Goal: Task Accomplishment & Management: Complete application form

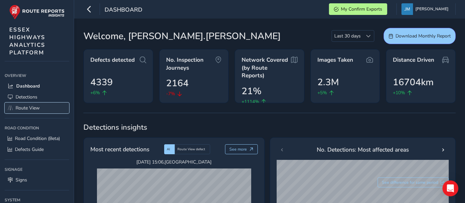
click at [35, 106] on span "Route View" at bounding box center [28, 108] width 24 height 6
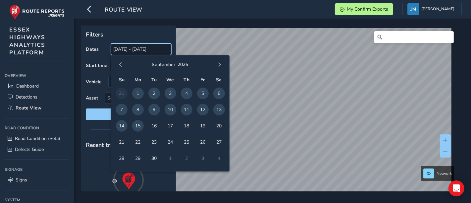
click at [138, 48] on input "[DATE] - [DATE]" at bounding box center [141, 49] width 60 height 12
click at [137, 126] on span "15" at bounding box center [138, 126] width 12 height 12
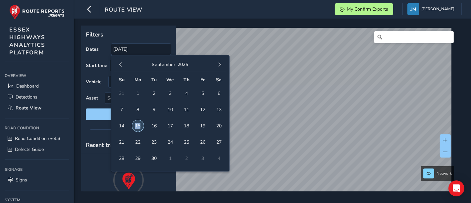
click at [137, 126] on span "15" at bounding box center [138, 126] width 12 height 12
type input "[DATE] - [DATE]"
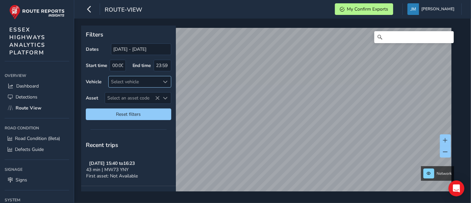
click at [128, 81] on div "Select vehicle" at bounding box center [134, 81] width 51 height 11
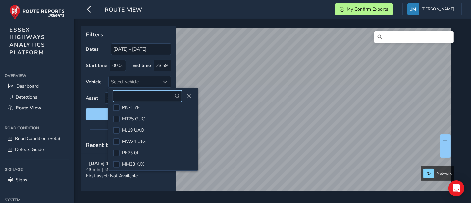
scroll to position [221, 0]
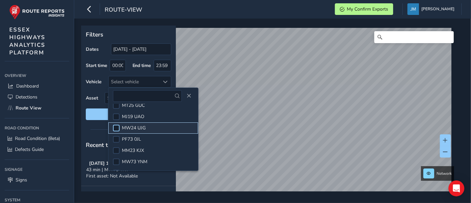
click at [116, 125] on div at bounding box center [116, 128] width 7 height 7
click at [187, 94] on span "Close" at bounding box center [189, 95] width 5 height 5
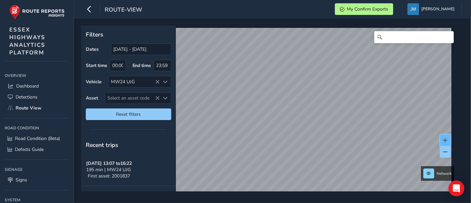
click at [445, 136] on button at bounding box center [445, 140] width 11 height 12
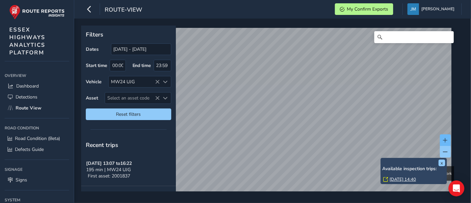
click at [445, 138] on span at bounding box center [445, 140] width 5 height 5
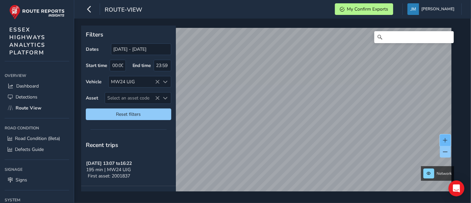
click at [446, 138] on span at bounding box center [445, 140] width 5 height 5
click at [445, 139] on span at bounding box center [445, 140] width 5 height 5
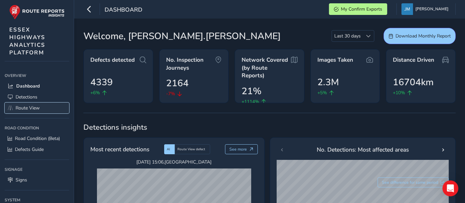
click at [23, 111] on span "Route View" at bounding box center [28, 108] width 24 height 6
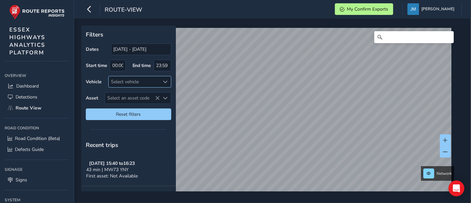
click at [167, 82] on span at bounding box center [165, 82] width 5 height 5
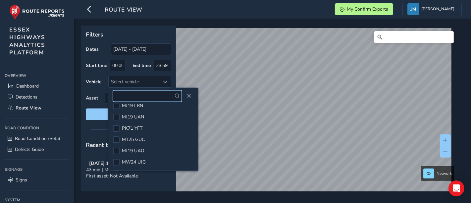
scroll to position [190, 0]
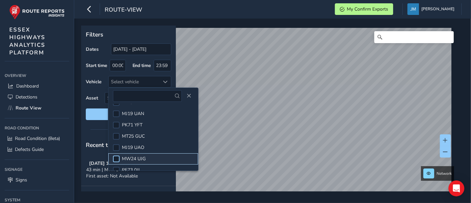
click at [117, 159] on div at bounding box center [116, 158] width 7 height 7
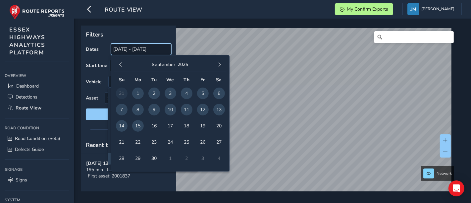
click at [128, 50] on input "[DATE] - [DATE]" at bounding box center [141, 49] width 60 height 12
click at [140, 126] on span "15" at bounding box center [138, 126] width 12 height 12
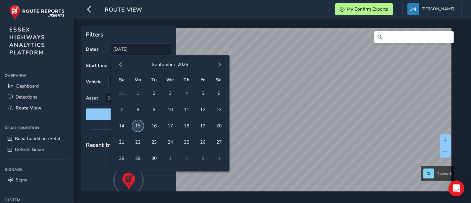
click at [140, 126] on span "15" at bounding box center [138, 126] width 12 height 12
type input "[DATE] - [DATE]"
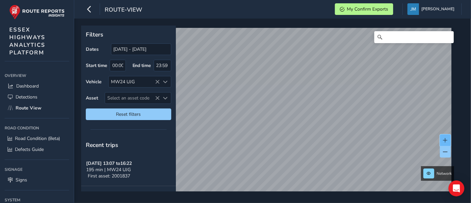
click at [446, 138] on span at bounding box center [445, 140] width 5 height 5
click at [446, 136] on button at bounding box center [445, 140] width 11 height 12
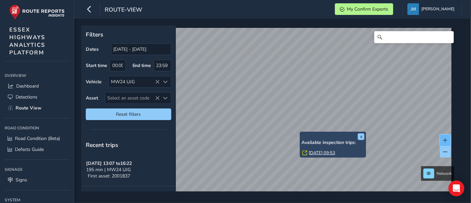
click at [444, 137] on button at bounding box center [445, 140] width 11 height 12
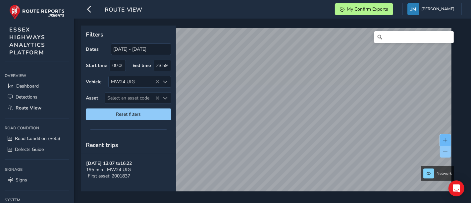
click at [447, 135] on button at bounding box center [445, 140] width 11 height 12
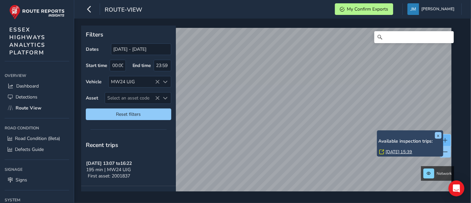
click at [447, 139] on span at bounding box center [445, 140] width 5 height 5
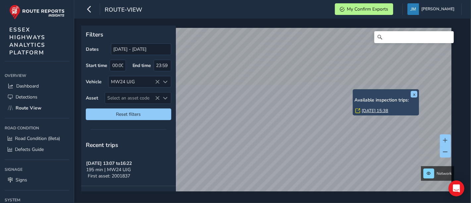
click at [354, 91] on div "x Available inspection trips: [GEOGRAPHIC_DATA][DATE] 15:38" at bounding box center [386, 102] width 66 height 26
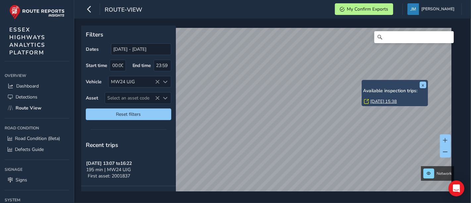
click at [379, 99] on link "[DATE] 15:38" at bounding box center [384, 101] width 27 height 6
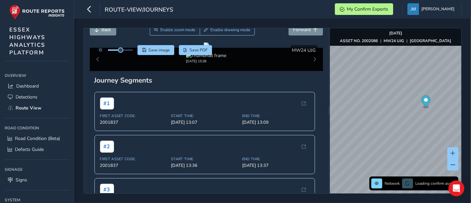
scroll to position [27, 0]
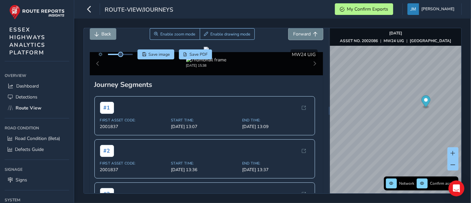
click at [302, 31] on span "Forward" at bounding box center [303, 34] width 18 height 6
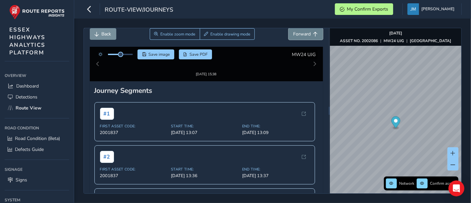
click at [302, 31] on span "Forward" at bounding box center [303, 34] width 18 height 6
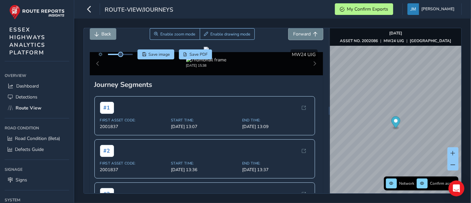
click at [302, 31] on span "Forward" at bounding box center [303, 34] width 18 height 6
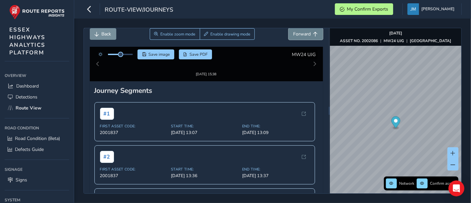
click at [302, 31] on span "Forward" at bounding box center [303, 34] width 18 height 6
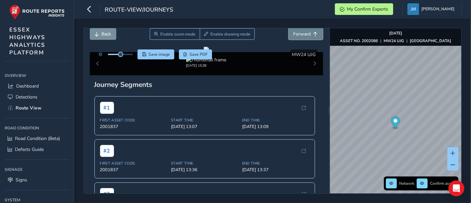
click at [302, 31] on span "Forward" at bounding box center [303, 34] width 18 height 6
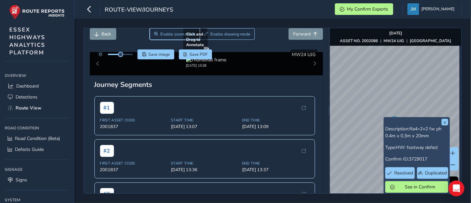
drag, startPoint x: 180, startPoint y: 32, endPoint x: 273, endPoint y: 79, distance: 104.9
click at [273, 79] on div "Close journey Back Enable zoom mode Enable drawing mode Forward Click and Drag …" at bounding box center [206, 110] width 245 height 165
click at [209, 52] on div at bounding box center [206, 49] width 5 height 5
drag, startPoint x: 180, startPoint y: 34, endPoint x: 287, endPoint y: 83, distance: 117.3
click at [287, 83] on div "Close journey Back Enable zoom mode Enable drawing mode Forward Click and Drag …" at bounding box center [206, 110] width 245 height 165
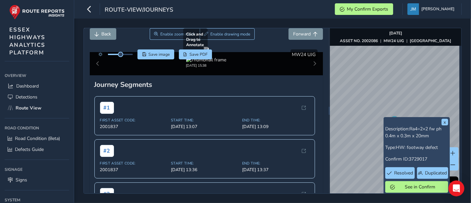
click at [209, 52] on div at bounding box center [206, 49] width 5 height 5
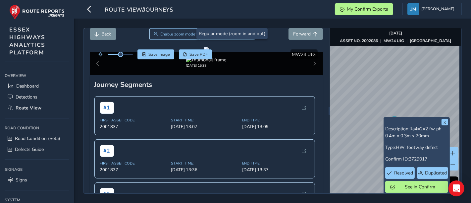
click at [181, 33] on span "Enable zoom mode" at bounding box center [177, 33] width 35 height 5
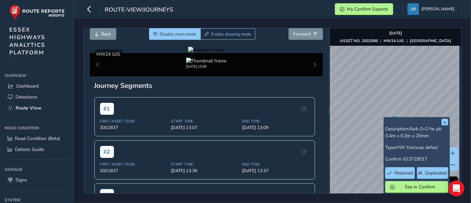
click at [224, 53] on div at bounding box center [206, 50] width 36 height 6
click at [271, 84] on img at bounding box center [73, 191] width 954 height 537
click at [224, 53] on div at bounding box center [206, 50] width 36 height 6
click at [272, 87] on img at bounding box center [71, 181] width 954 height 537
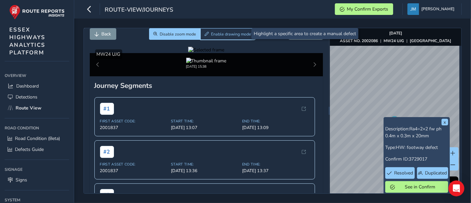
click at [231, 35] on span "Enable drawing mode" at bounding box center [231, 33] width 40 height 5
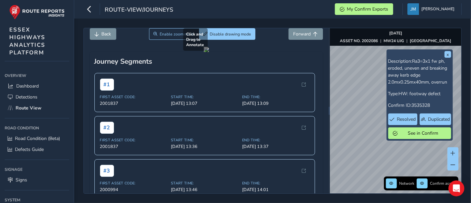
drag, startPoint x: 261, startPoint y: 80, endPoint x: 286, endPoint y: 95, distance: 28.9
click at [209, 52] on div at bounding box center [206, 49] width 5 height 5
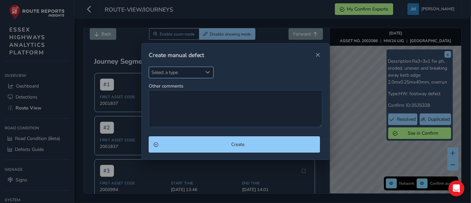
click at [207, 73] on span "Select a type" at bounding box center [207, 72] width 5 height 5
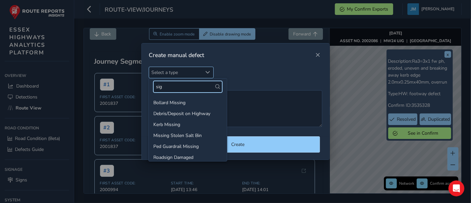
type input "sign"
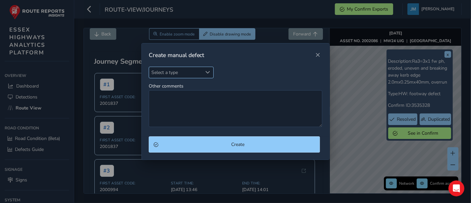
click at [208, 74] on span "Select a type" at bounding box center [207, 72] width 5 height 5
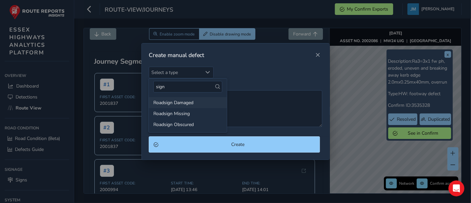
click at [189, 102] on li "Roadsign Damaged" at bounding box center [188, 102] width 78 height 11
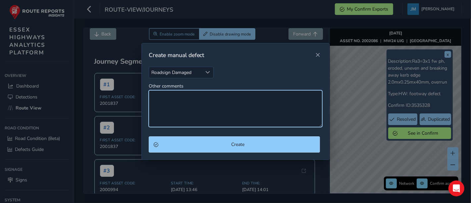
click at [188, 103] on textarea "Other comments" at bounding box center [236, 108] width 174 height 37
type textarea "N"
click at [231, 94] on textarea "Circular No Waiting at Any Time sign and sub plate are faded approx 70%" at bounding box center [236, 108] width 174 height 37
click at [227, 95] on textarea "Circular No Waiting at Any Time sign and sub plate are faded approx 70%" at bounding box center [236, 108] width 174 height 37
click at [167, 103] on textarea "Circular No Waiting at Any Time sign faded 60% and sub plate are faded approx 7…" at bounding box center [236, 108] width 174 height 37
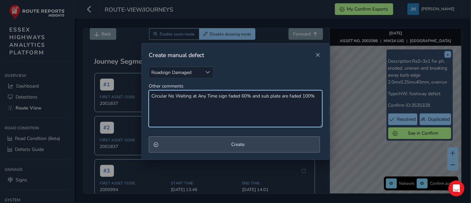
type textarea "Circular No Waiting at Any Time sign faded 60% and sub plate are faded 100%"
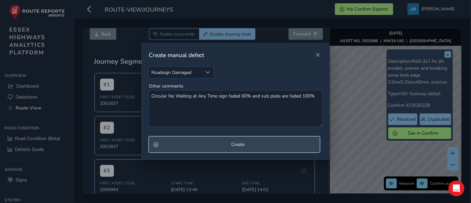
click at [230, 143] on span "Create" at bounding box center [238, 144] width 155 height 6
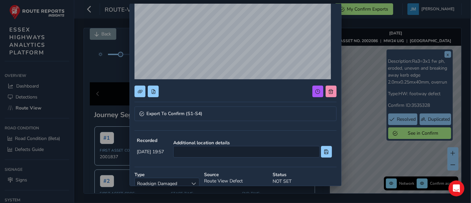
scroll to position [63, 0]
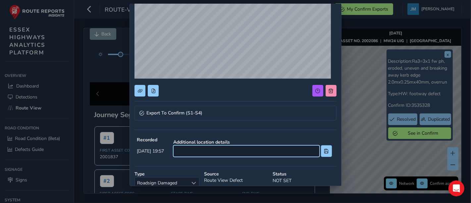
click at [245, 153] on input at bounding box center [246, 151] width 146 height 12
type input "jw Runwell Rd RAB"
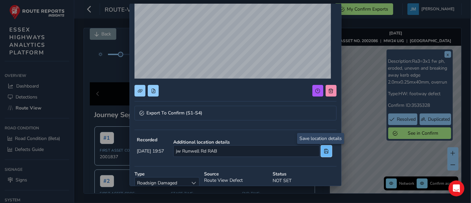
click at [324, 152] on span at bounding box center [326, 151] width 5 height 5
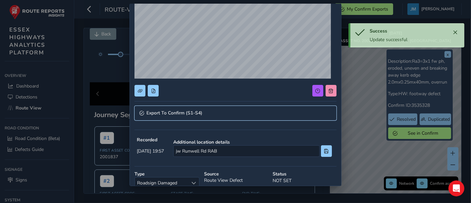
click at [215, 115] on link "Export To Confirm (S1-S4)" at bounding box center [236, 113] width 202 height 15
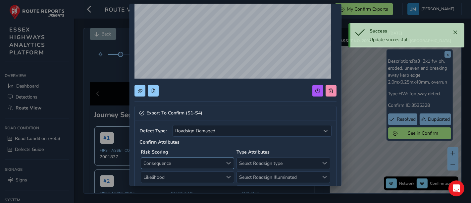
click at [185, 162] on span "Consequence" at bounding box center [182, 163] width 82 height 11
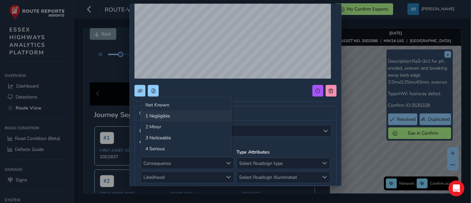
click at [172, 116] on li "1 Negligible" at bounding box center [186, 115] width 90 height 11
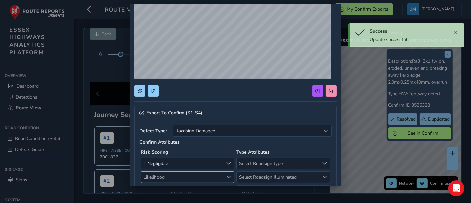
click at [168, 178] on span "Likelihood" at bounding box center [182, 177] width 82 height 11
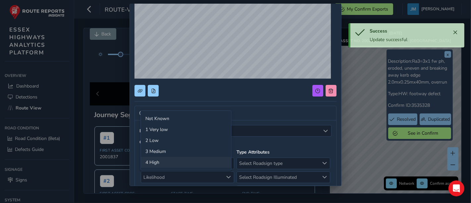
click at [161, 161] on li "4 High" at bounding box center [186, 162] width 90 height 11
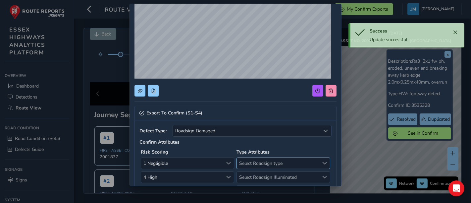
click at [262, 160] on span "Select Roadsign type" at bounding box center [278, 163] width 82 height 11
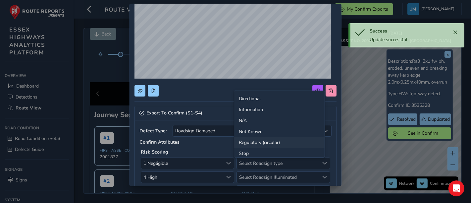
click at [261, 141] on li "Regulatory (circular)" at bounding box center [279, 142] width 90 height 11
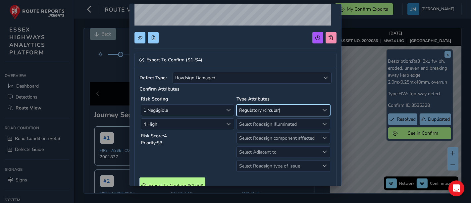
scroll to position [112, 0]
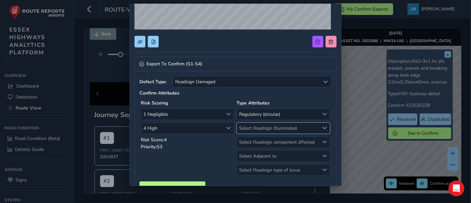
click at [312, 128] on span "Select Roadsign Illuminated" at bounding box center [278, 128] width 82 height 11
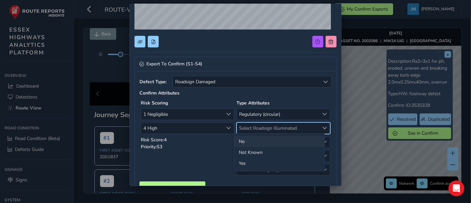
click at [246, 141] on li "No" at bounding box center [279, 141] width 90 height 11
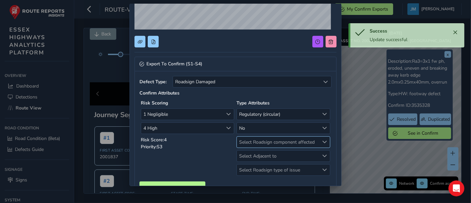
click at [253, 141] on span "Select Roadsign component affected" at bounding box center [278, 141] width 82 height 11
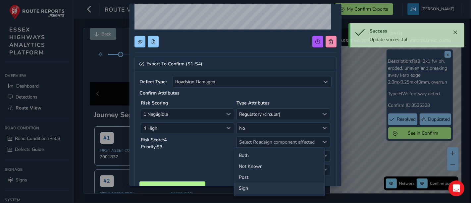
click at [248, 189] on li "Sign" at bounding box center [279, 188] width 90 height 11
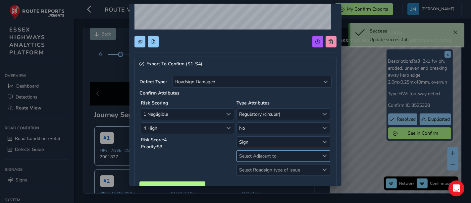
click at [262, 155] on span "Select Adjacent to" at bounding box center [278, 155] width 82 height 11
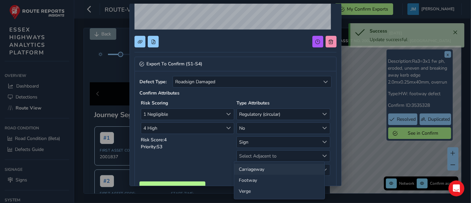
click at [252, 170] on li "Carriageway" at bounding box center [279, 169] width 90 height 11
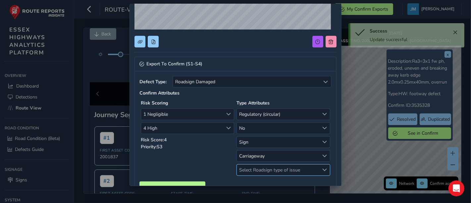
click at [254, 169] on span "Select Roadsign type of issue" at bounding box center [278, 169] width 82 height 11
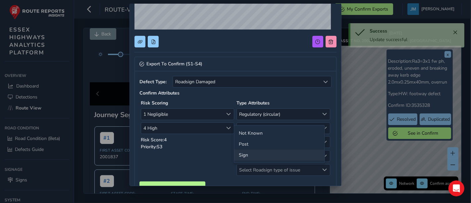
click at [248, 156] on li "Sign" at bounding box center [279, 154] width 90 height 11
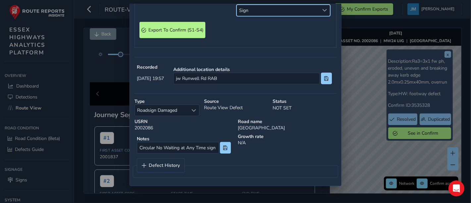
scroll to position [269, 0]
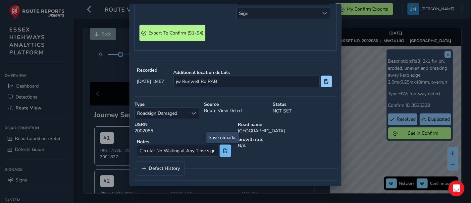
click at [223, 149] on span at bounding box center [225, 150] width 5 height 5
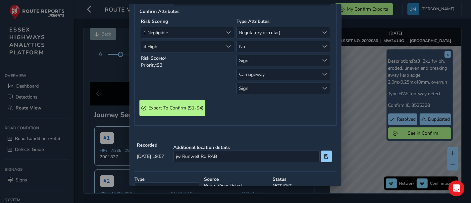
scroll to position [195, 0]
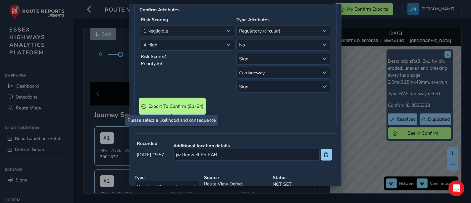
click at [183, 101] on S4\) "Export To Confirm (S1-S4)" at bounding box center [172, 106] width 66 height 16
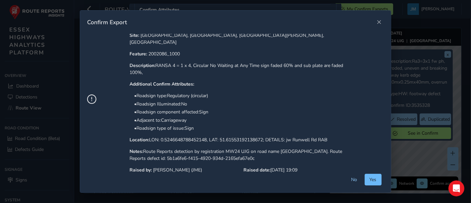
click at [377, 178] on span "Yes" at bounding box center [373, 179] width 7 height 6
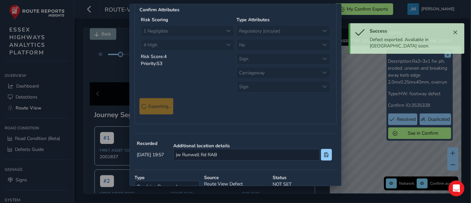
scroll to position [0, 0]
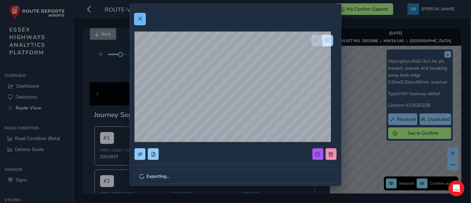
click at [141, 18] on span at bounding box center [140, 19] width 5 height 5
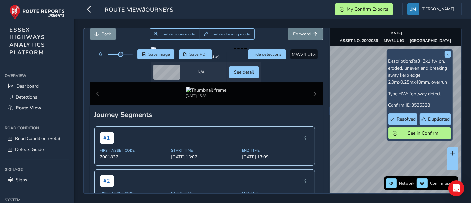
click at [300, 31] on span "Forward" at bounding box center [303, 34] width 18 height 6
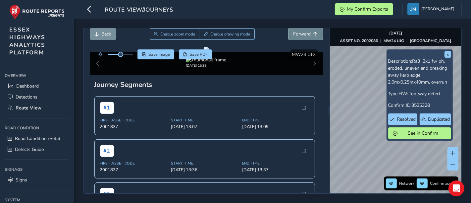
click at [300, 31] on span "Forward" at bounding box center [303, 34] width 18 height 6
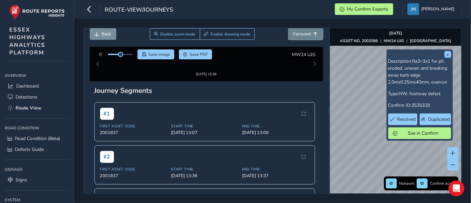
click at [300, 31] on span "Forward" at bounding box center [303, 34] width 18 height 6
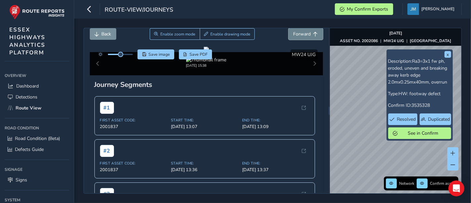
click at [300, 31] on span "Forward" at bounding box center [303, 34] width 18 height 6
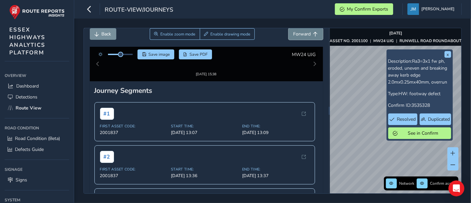
click at [300, 31] on span "Forward" at bounding box center [303, 34] width 18 height 6
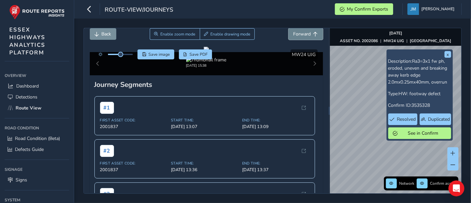
click at [300, 31] on span "Forward" at bounding box center [303, 34] width 18 height 6
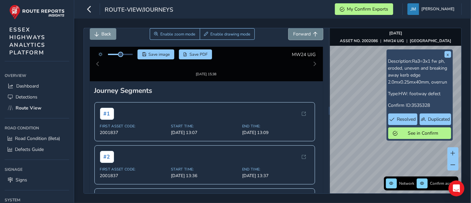
click at [300, 31] on span "Forward" at bounding box center [303, 34] width 18 height 6
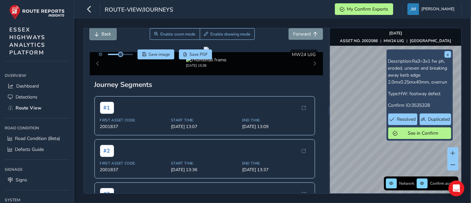
click at [104, 34] on span "Back" at bounding box center [107, 34] width 10 height 6
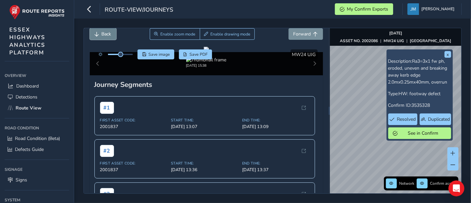
click at [104, 34] on span "Back" at bounding box center [107, 34] width 10 height 6
click at [305, 34] on button "Forward" at bounding box center [306, 34] width 34 height 12
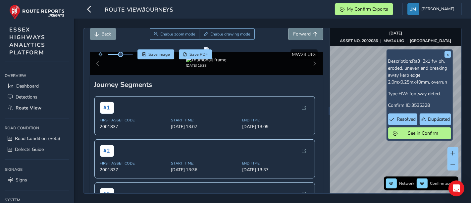
click at [305, 34] on button "Forward" at bounding box center [306, 34] width 34 height 12
click at [303, 30] on button "Forward" at bounding box center [306, 34] width 34 height 12
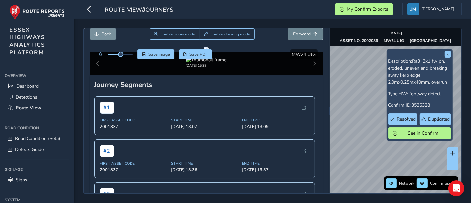
click at [303, 30] on button "Forward" at bounding box center [306, 34] width 34 height 12
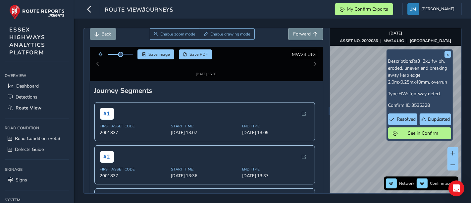
click at [303, 30] on button "Forward" at bounding box center [306, 34] width 34 height 12
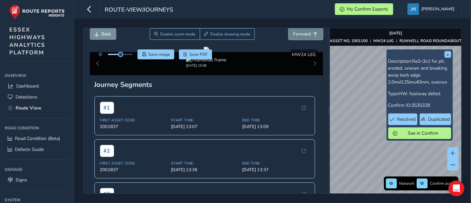
click at [303, 30] on button "Forward" at bounding box center [306, 34] width 34 height 12
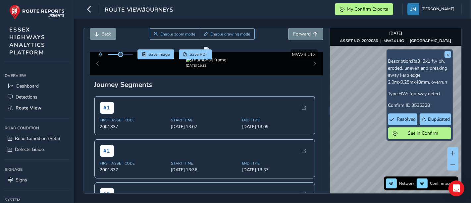
click at [303, 30] on button "Forward" at bounding box center [306, 34] width 34 height 12
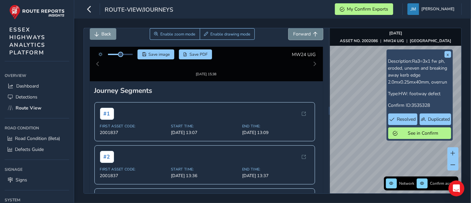
click at [303, 30] on button "Forward" at bounding box center [306, 34] width 34 height 12
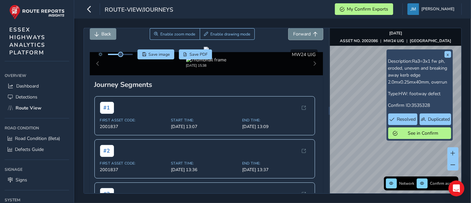
click at [303, 30] on button "Forward" at bounding box center [306, 34] width 34 height 12
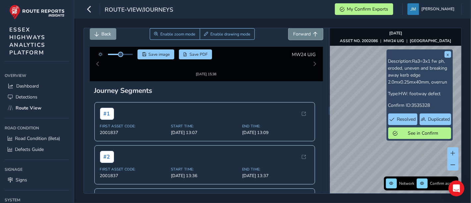
click at [303, 30] on button "Forward" at bounding box center [306, 34] width 34 height 12
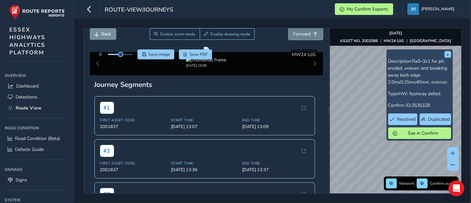
click at [303, 30] on button "Forward" at bounding box center [306, 34] width 34 height 12
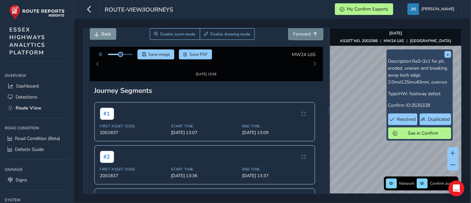
click at [303, 30] on button "Forward" at bounding box center [306, 34] width 34 height 12
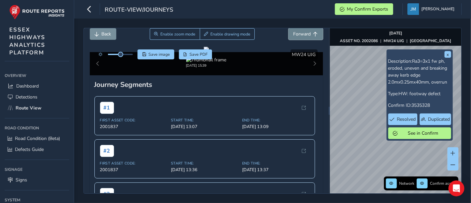
click at [303, 30] on button "Forward" at bounding box center [306, 34] width 34 height 12
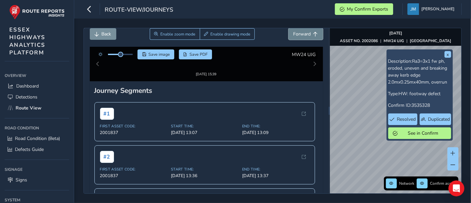
click at [303, 30] on button "Forward" at bounding box center [306, 34] width 34 height 12
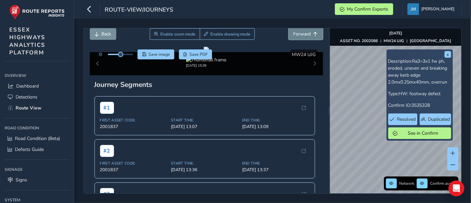
click at [303, 30] on button "Forward" at bounding box center [306, 34] width 34 height 12
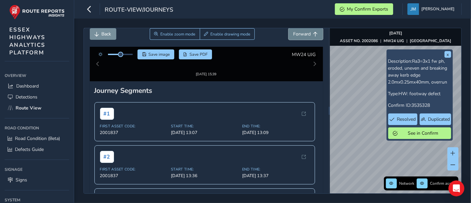
click at [303, 30] on button "Forward" at bounding box center [306, 34] width 34 height 12
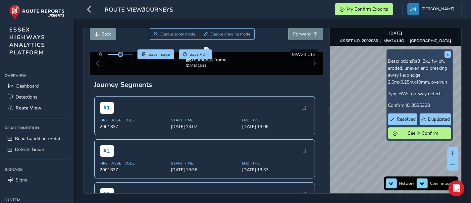
click at [303, 30] on button "Forward" at bounding box center [306, 34] width 34 height 12
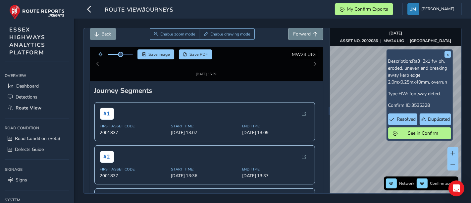
click at [303, 30] on button "Forward" at bounding box center [306, 34] width 34 height 12
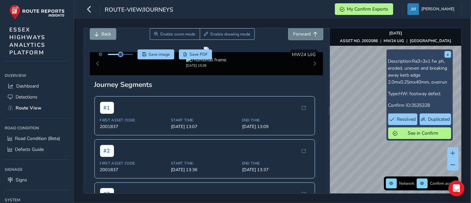
click at [303, 30] on button "Forward" at bounding box center [306, 34] width 34 height 12
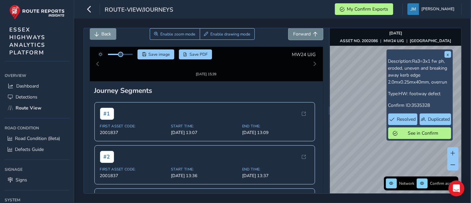
click at [303, 30] on button "Forward" at bounding box center [306, 34] width 34 height 12
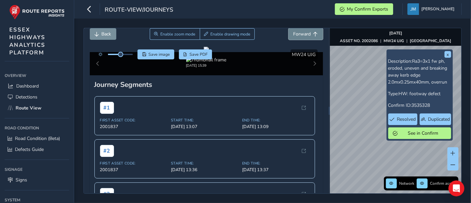
click at [303, 30] on button "Forward" at bounding box center [306, 34] width 34 height 12
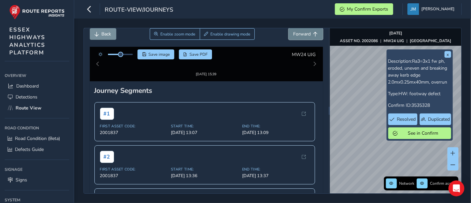
click at [303, 30] on button "Forward" at bounding box center [306, 34] width 34 height 12
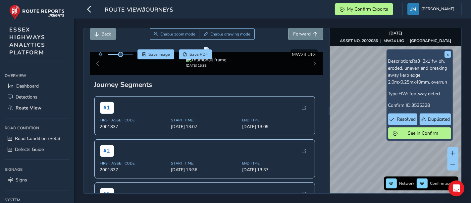
click at [303, 30] on button "Forward" at bounding box center [306, 34] width 34 height 12
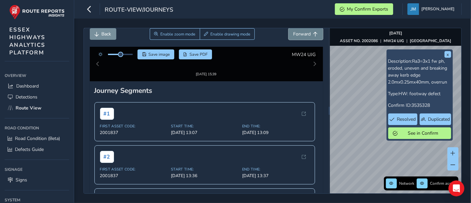
click at [303, 30] on button "Forward" at bounding box center [306, 34] width 34 height 12
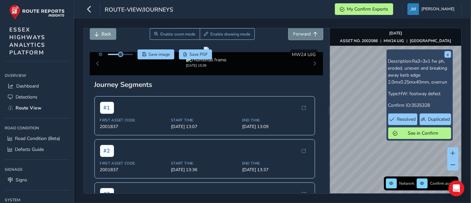
click at [303, 30] on button "Forward" at bounding box center [306, 34] width 34 height 12
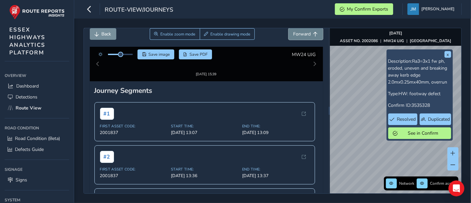
click at [303, 30] on button "Forward" at bounding box center [306, 34] width 34 height 12
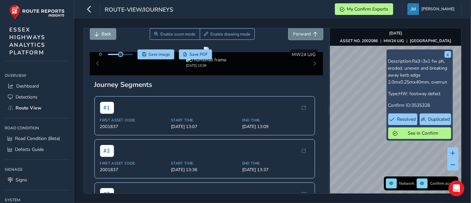
click at [303, 30] on button "Forward" at bounding box center [306, 34] width 34 height 12
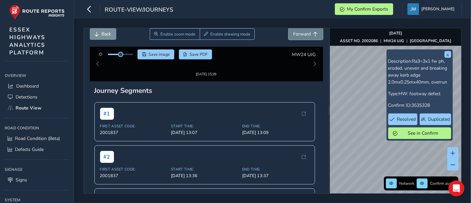
click at [303, 30] on button "Forward" at bounding box center [306, 34] width 34 height 12
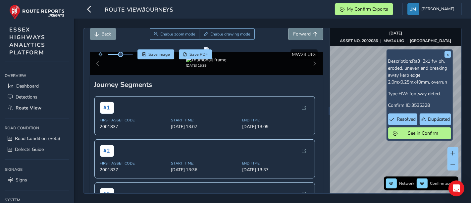
click at [303, 30] on button "Forward" at bounding box center [306, 34] width 34 height 12
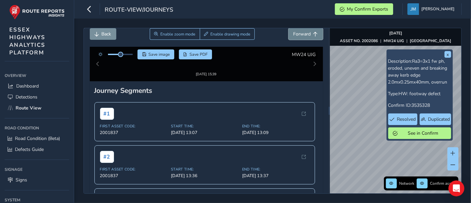
click at [303, 30] on button "Forward" at bounding box center [306, 34] width 34 height 12
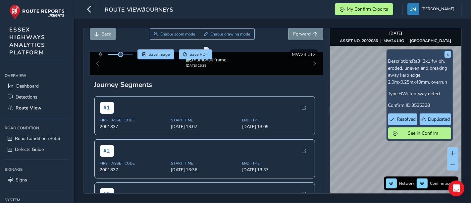
click at [303, 30] on button "Forward" at bounding box center [306, 34] width 34 height 12
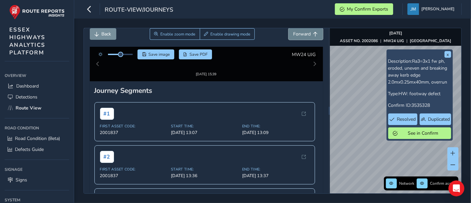
click at [303, 30] on button "Forward" at bounding box center [306, 34] width 34 height 12
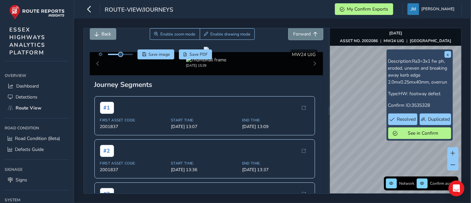
click at [303, 30] on button "Forward" at bounding box center [306, 34] width 34 height 12
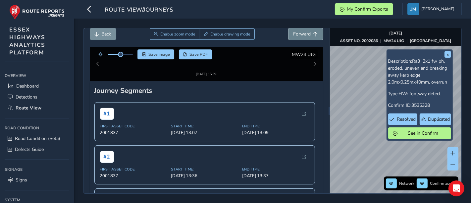
click at [303, 30] on button "Forward" at bounding box center [306, 34] width 34 height 12
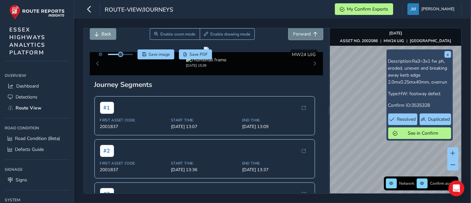
click at [303, 30] on button "Forward" at bounding box center [306, 34] width 34 height 12
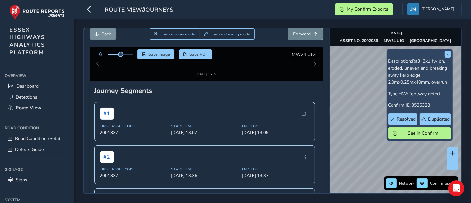
click at [303, 30] on button "Forward" at bounding box center [306, 34] width 34 height 12
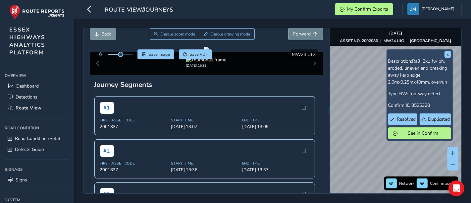
click at [303, 30] on button "Forward" at bounding box center [306, 34] width 34 height 12
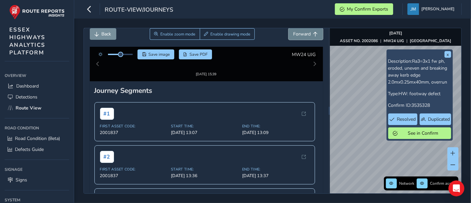
click at [303, 30] on button "Forward" at bounding box center [306, 34] width 34 height 12
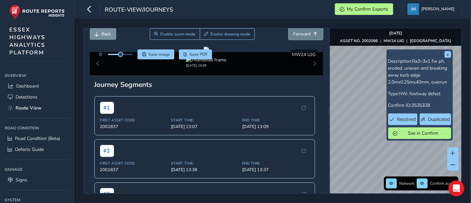
click at [303, 30] on button "Forward" at bounding box center [306, 34] width 34 height 12
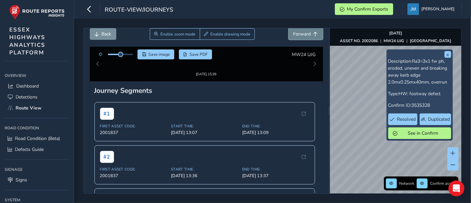
click at [303, 30] on button "Forward" at bounding box center [306, 34] width 34 height 12
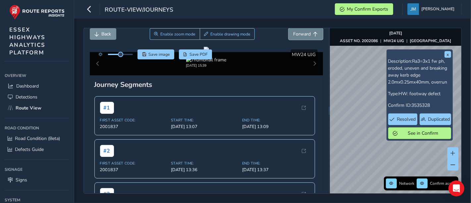
click at [303, 30] on button "Forward" at bounding box center [306, 34] width 34 height 12
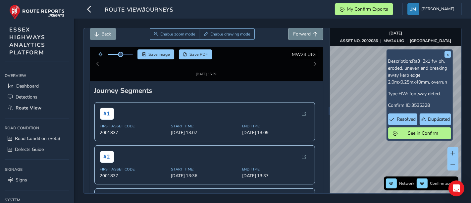
click at [303, 30] on button "Forward" at bounding box center [306, 34] width 34 height 12
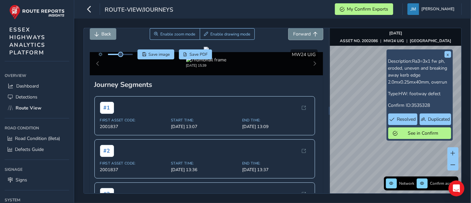
click at [303, 30] on button "Forward" at bounding box center [306, 34] width 34 height 12
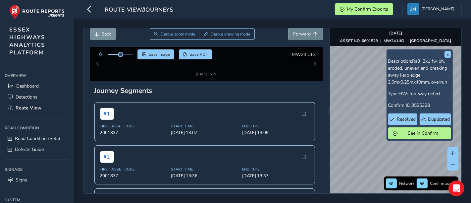
click at [303, 30] on button "Forward" at bounding box center [306, 34] width 34 height 12
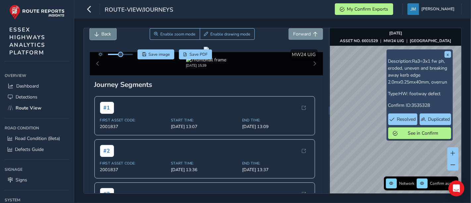
click at [107, 36] on span "Back" at bounding box center [107, 34] width 10 height 6
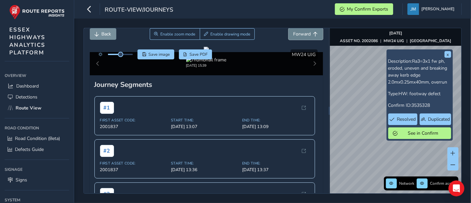
click at [305, 30] on button "Forward" at bounding box center [306, 34] width 34 height 12
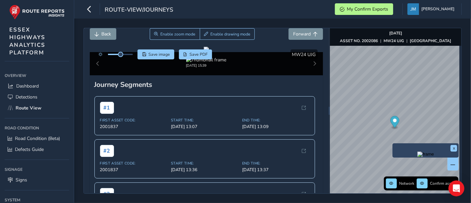
click at [417, 157] on img "Preview frame" at bounding box center [425, 153] width 17 height 5
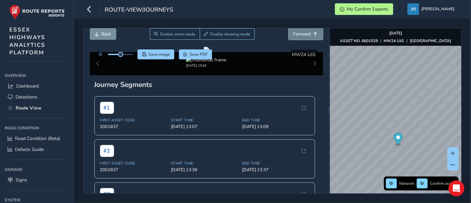
click at [304, 30] on button "Forward" at bounding box center [306, 34] width 34 height 12
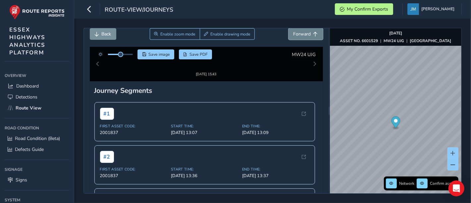
click at [304, 30] on button "Forward" at bounding box center [306, 34] width 34 height 12
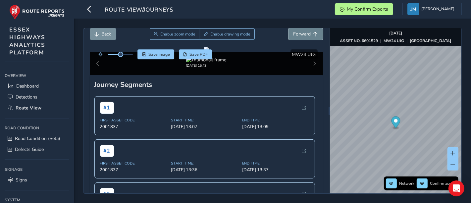
click at [296, 32] on span "Forward" at bounding box center [303, 34] width 18 height 6
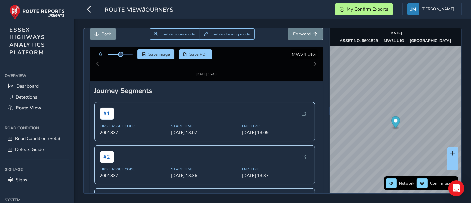
click at [296, 32] on span "Forward" at bounding box center [303, 34] width 18 height 6
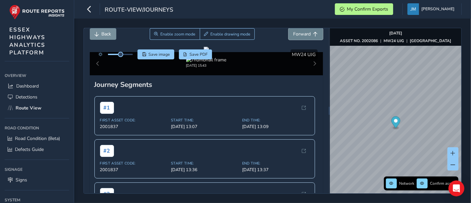
click at [296, 32] on span "Forward" at bounding box center [303, 34] width 18 height 6
click at [305, 31] on span "Forward" at bounding box center [303, 34] width 18 height 6
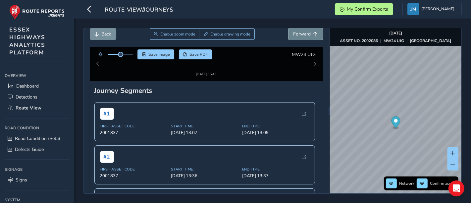
click at [305, 31] on span "Forward" at bounding box center [303, 34] width 18 height 6
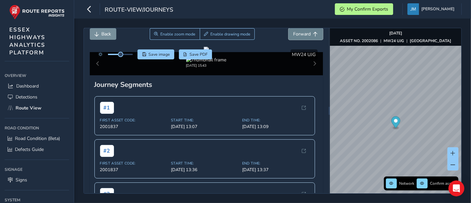
click at [305, 31] on span "Forward" at bounding box center [303, 34] width 18 height 6
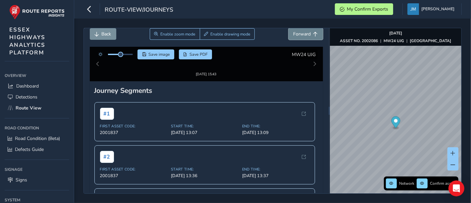
click at [305, 31] on span "Forward" at bounding box center [303, 34] width 18 height 6
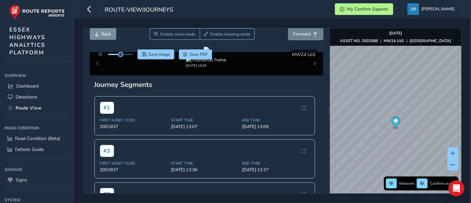
click at [305, 31] on span "Forward" at bounding box center [303, 34] width 18 height 6
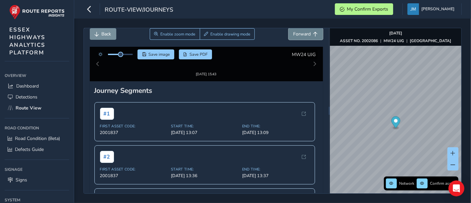
click at [305, 31] on span "Forward" at bounding box center [303, 34] width 18 height 6
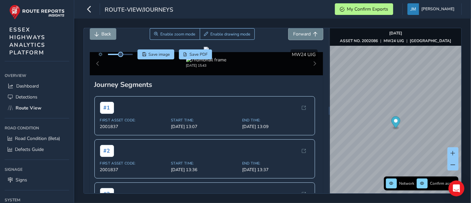
click at [305, 31] on span "Forward" at bounding box center [303, 34] width 18 height 6
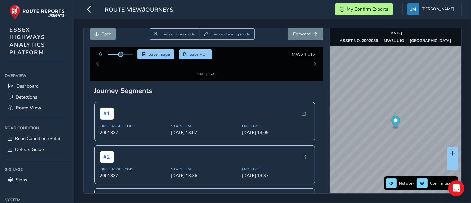
click at [305, 31] on span "Forward" at bounding box center [303, 34] width 18 height 6
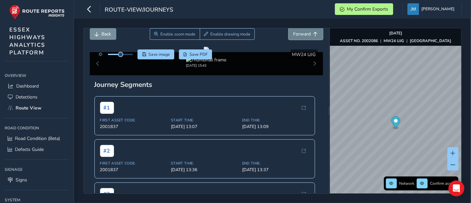
click at [305, 31] on span "Forward" at bounding box center [303, 34] width 18 height 6
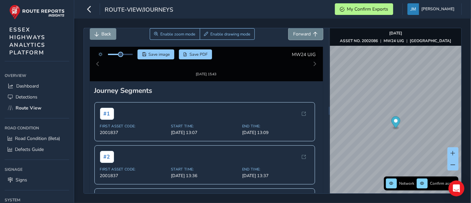
click at [305, 31] on span "Forward" at bounding box center [303, 34] width 18 height 6
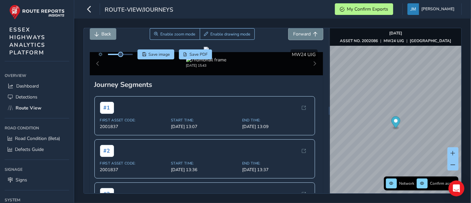
click at [305, 31] on span "Forward" at bounding box center [303, 34] width 18 height 6
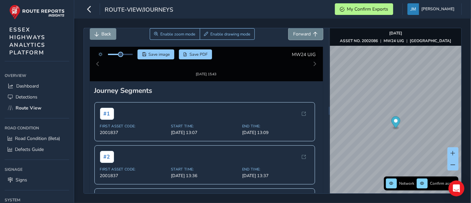
click at [305, 31] on span "Forward" at bounding box center [303, 34] width 18 height 6
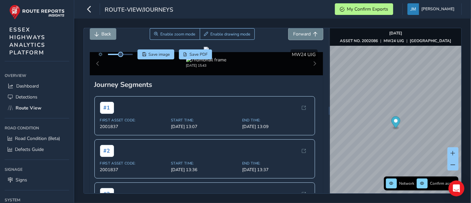
click at [305, 31] on span "Forward" at bounding box center [303, 34] width 18 height 6
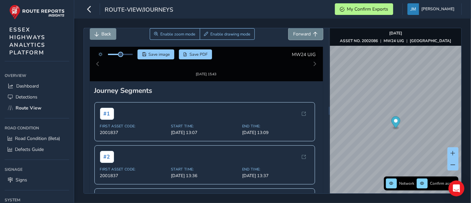
click at [305, 31] on span "Forward" at bounding box center [303, 34] width 18 height 6
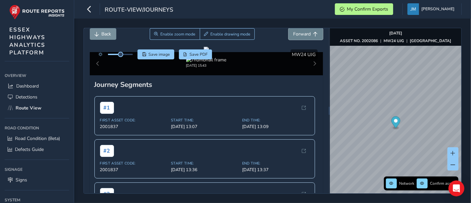
click at [305, 31] on span "Forward" at bounding box center [303, 34] width 18 height 6
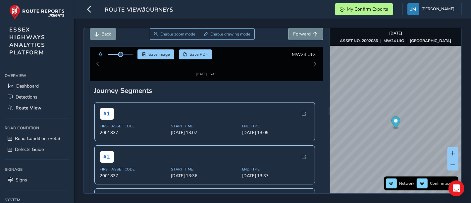
click at [305, 31] on span "Forward" at bounding box center [303, 34] width 18 height 6
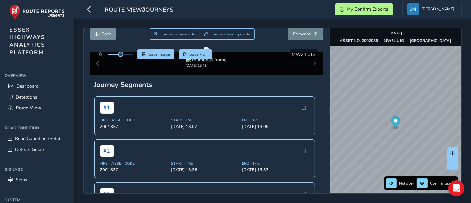
click at [305, 31] on span "Forward" at bounding box center [303, 34] width 18 height 6
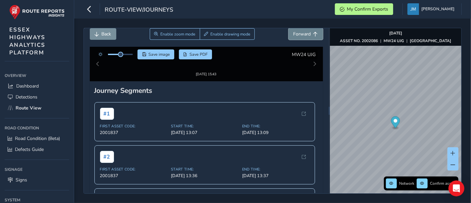
click at [305, 31] on span "Forward" at bounding box center [303, 34] width 18 height 6
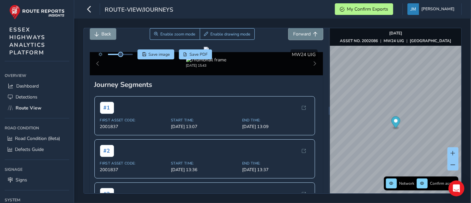
click at [305, 31] on span "Forward" at bounding box center [303, 34] width 18 height 6
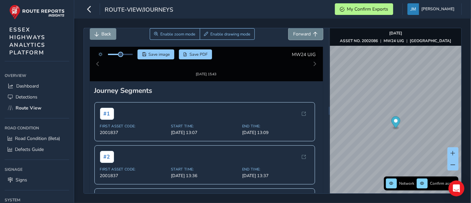
click at [305, 31] on span "Forward" at bounding box center [303, 34] width 18 height 6
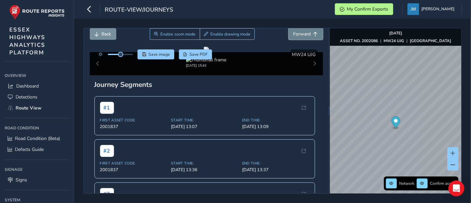
click at [305, 31] on span "Forward" at bounding box center [303, 34] width 18 height 6
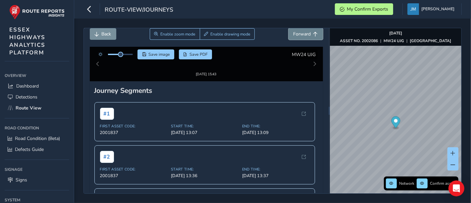
click at [305, 31] on span "Forward" at bounding box center [303, 34] width 18 height 6
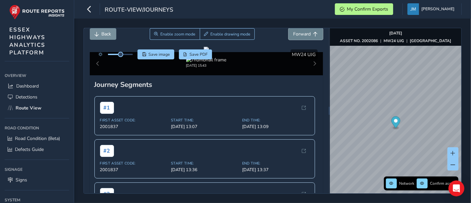
click at [305, 31] on span "Forward" at bounding box center [303, 34] width 18 height 6
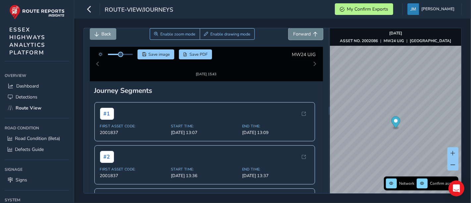
click at [305, 31] on span "Forward" at bounding box center [303, 34] width 18 height 6
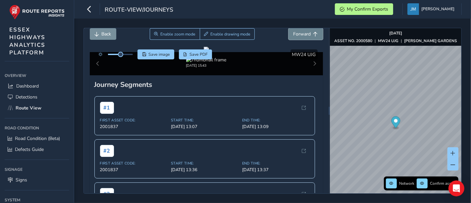
click at [305, 31] on span "Forward" at bounding box center [303, 34] width 18 height 6
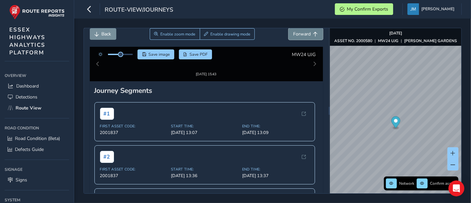
click at [305, 31] on span "Forward" at bounding box center [303, 34] width 18 height 6
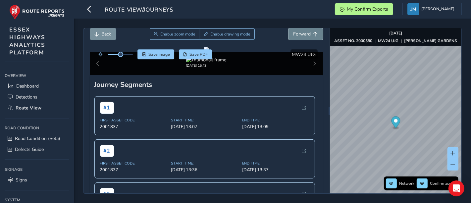
click at [305, 31] on span "Forward" at bounding box center [303, 34] width 18 height 6
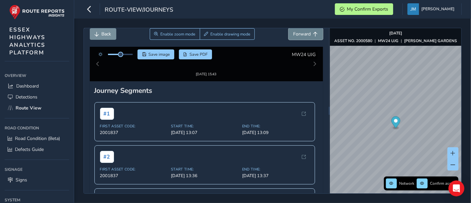
click at [305, 31] on span "Forward" at bounding box center [303, 34] width 18 height 6
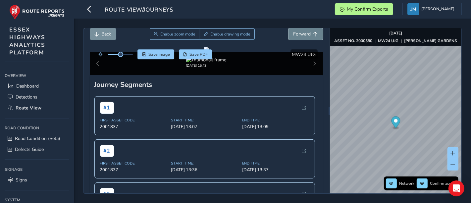
click at [305, 31] on span "Forward" at bounding box center [303, 34] width 18 height 6
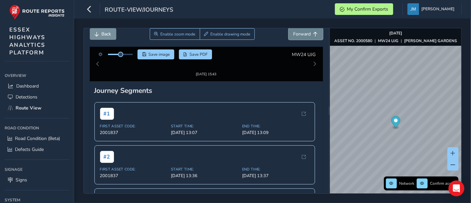
click at [305, 31] on span "Forward" at bounding box center [303, 34] width 18 height 6
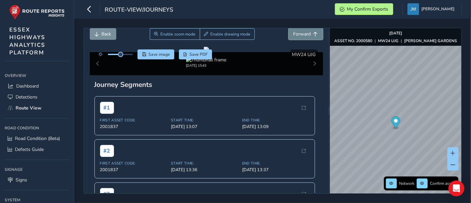
click at [305, 31] on span "Forward" at bounding box center [303, 34] width 18 height 6
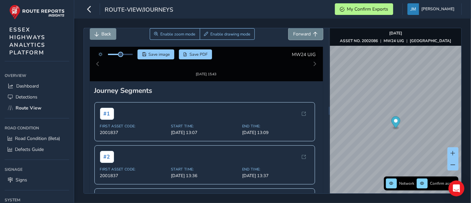
click at [305, 31] on span "Forward" at bounding box center [303, 34] width 18 height 6
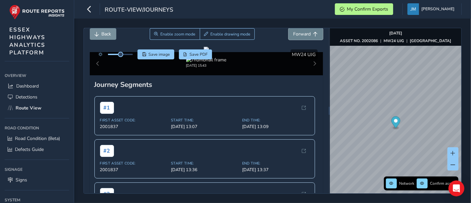
click at [305, 31] on span "Forward" at bounding box center [303, 34] width 18 height 6
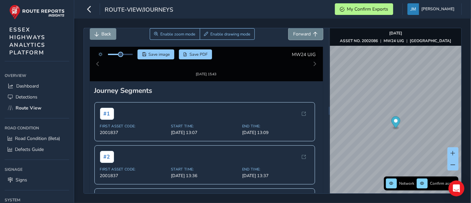
click at [305, 31] on span "Forward" at bounding box center [303, 34] width 18 height 6
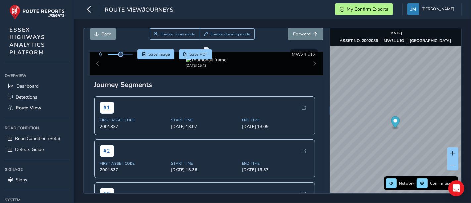
click at [305, 31] on span "Forward" at bounding box center [303, 34] width 18 height 6
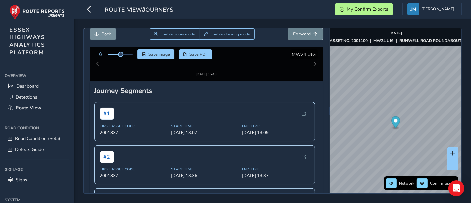
click at [305, 31] on span "Forward" at bounding box center [303, 34] width 18 height 6
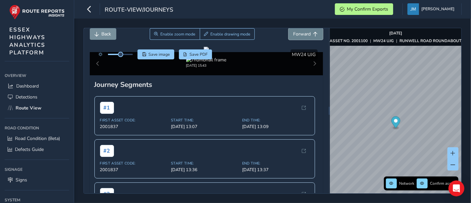
click at [305, 31] on span "Forward" at bounding box center [303, 34] width 18 height 6
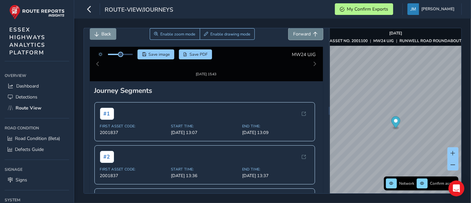
click at [305, 31] on span "Forward" at bounding box center [303, 34] width 18 height 6
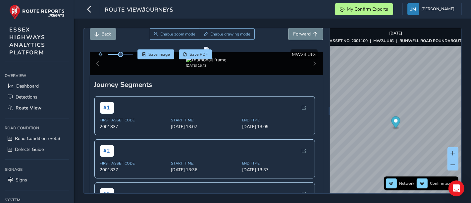
click at [305, 31] on span "Forward" at bounding box center [303, 34] width 18 height 6
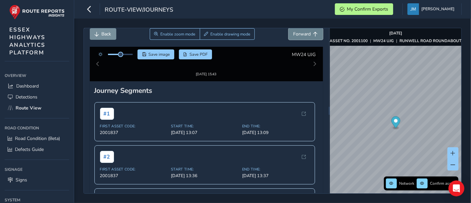
click at [305, 31] on span "Forward" at bounding box center [303, 34] width 18 height 6
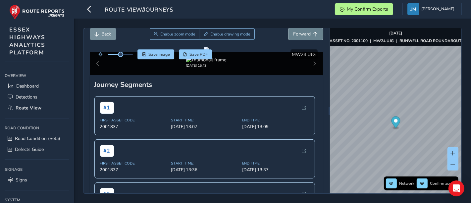
click at [305, 31] on span "Forward" at bounding box center [303, 34] width 18 height 6
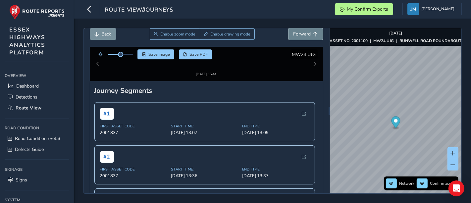
click at [305, 31] on span "Forward" at bounding box center [303, 34] width 18 height 6
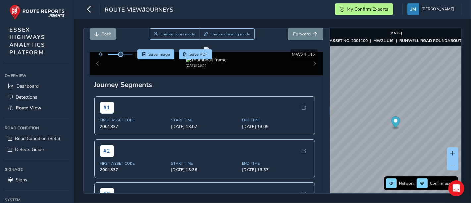
click at [305, 31] on span "Forward" at bounding box center [303, 34] width 18 height 6
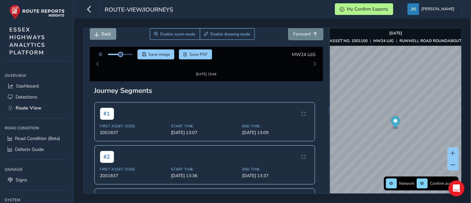
click at [305, 31] on span "Forward" at bounding box center [303, 34] width 18 height 6
